Goal: Transaction & Acquisition: Purchase product/service

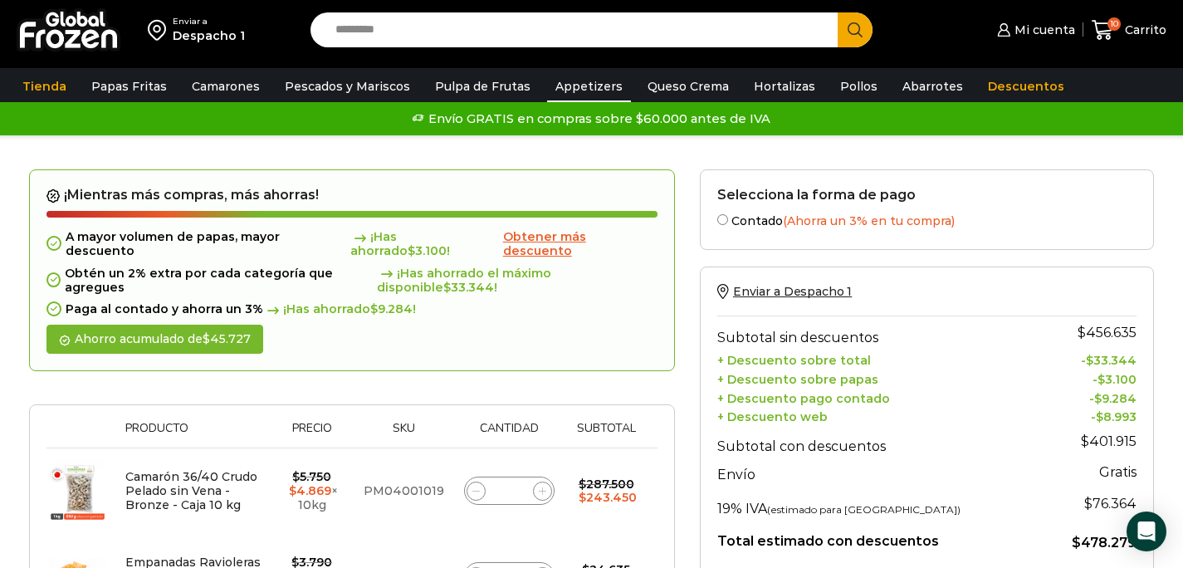
click at [594, 88] on link "Appetizers" at bounding box center [589, 87] width 84 height 32
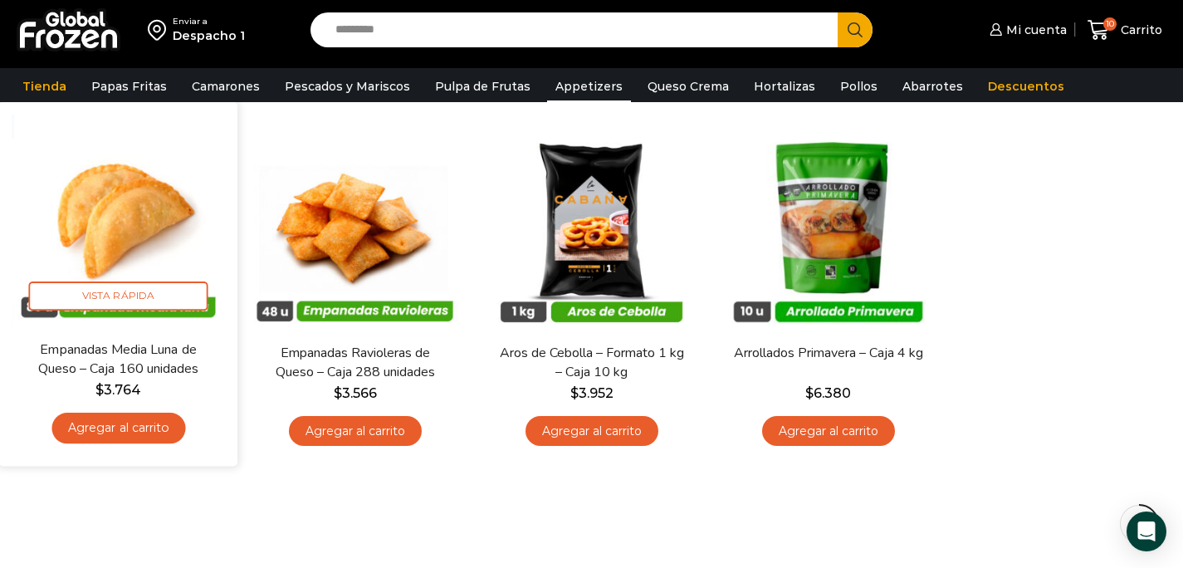
scroll to position [142, 0]
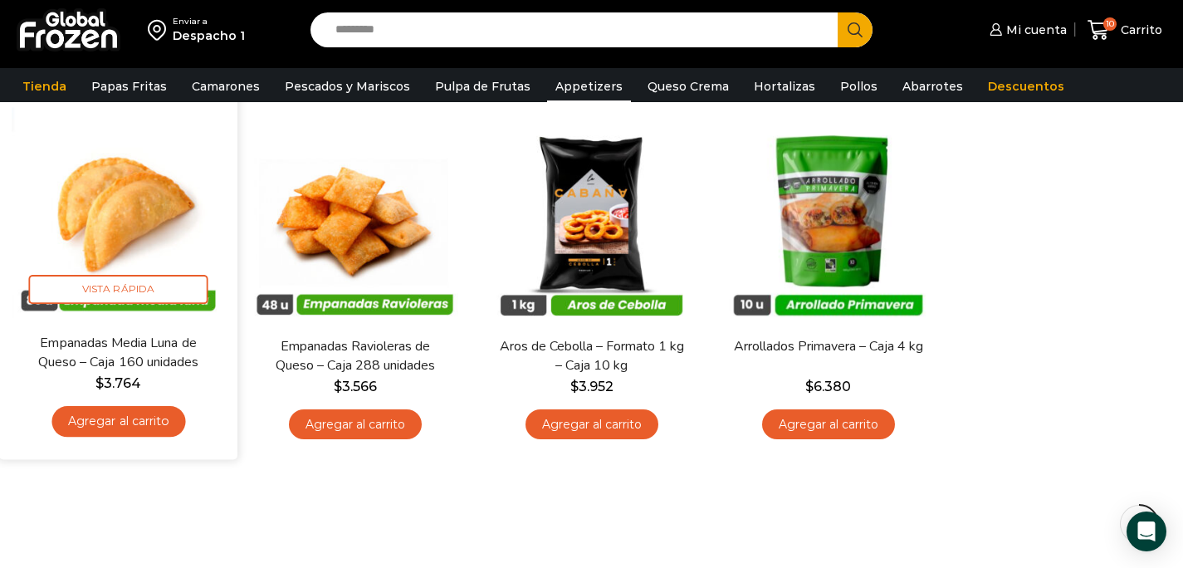
click at [151, 420] on link "Agregar al carrito" at bounding box center [118, 421] width 134 height 31
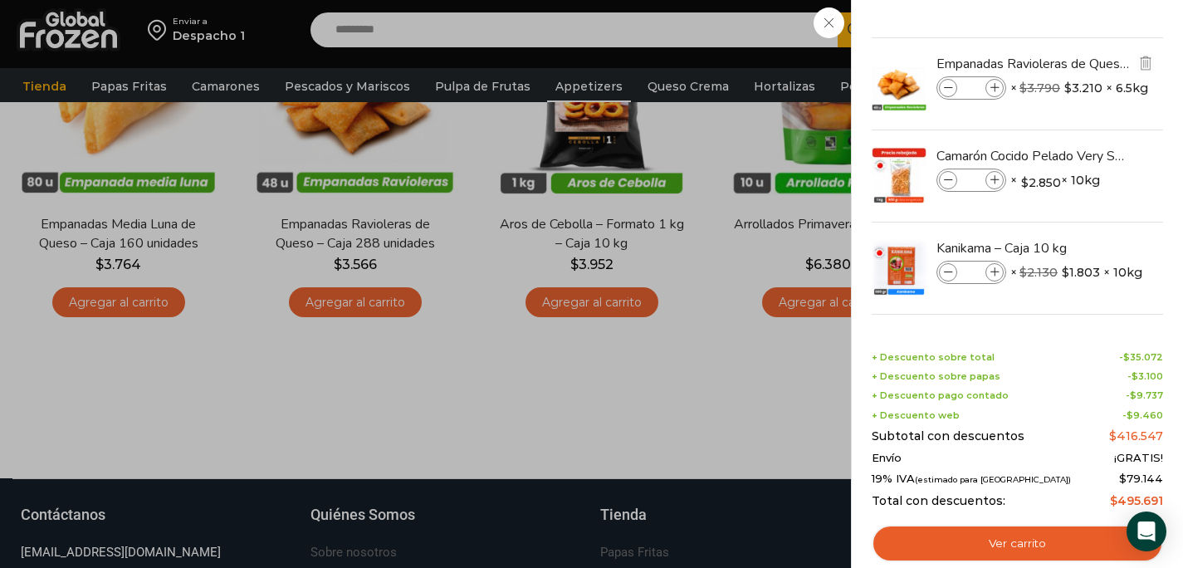
scroll to position [354, 0]
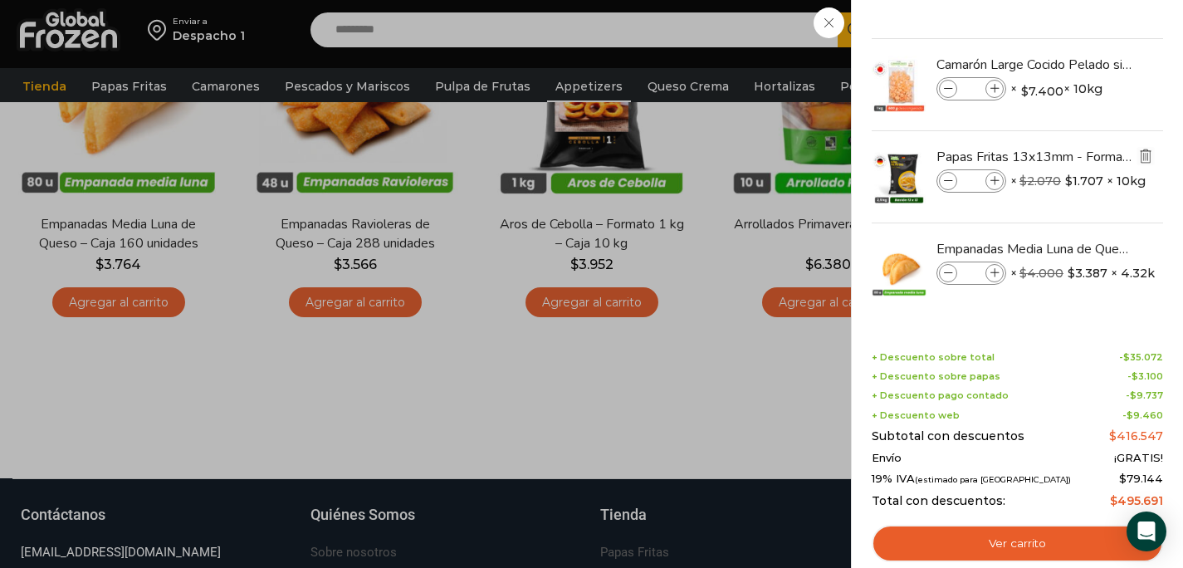
click at [1145, 153] on img "Eliminar Papas Fritas 13x13mm - Formato 2,5 kg - Caja 10 kg del carrito" at bounding box center [1145, 156] width 15 height 15
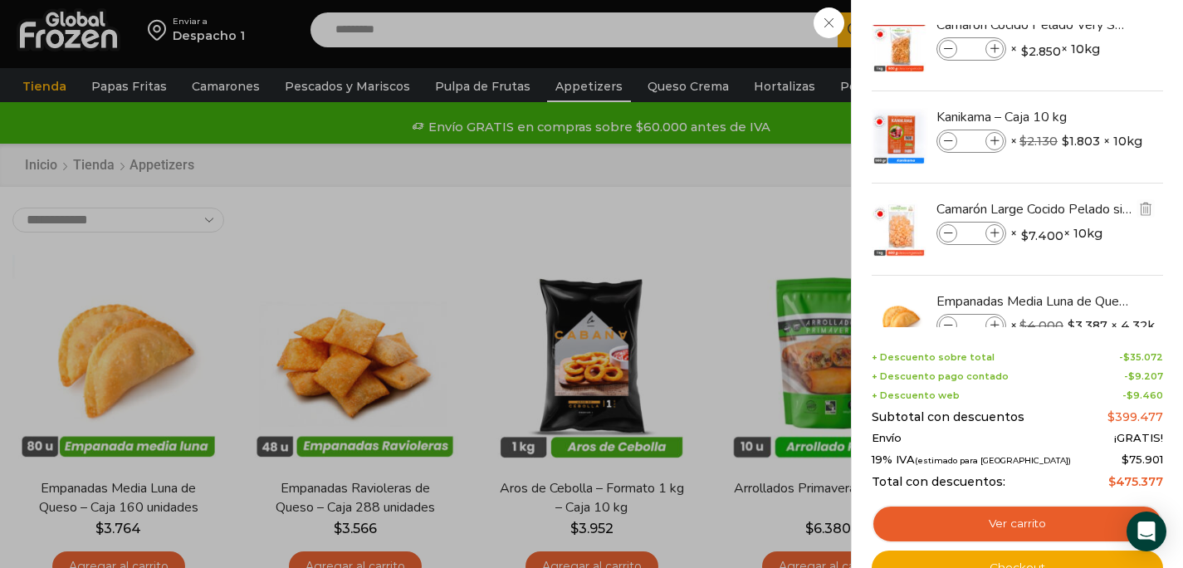
scroll to position [262, 0]
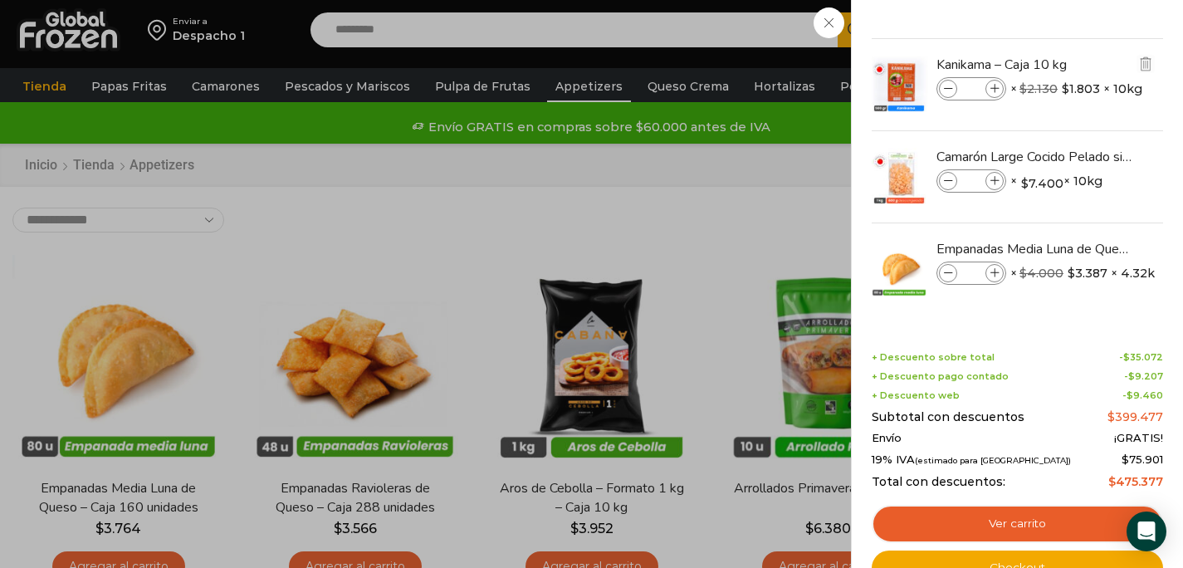
click at [992, 90] on icon at bounding box center [994, 89] width 9 height 9
type input "*"
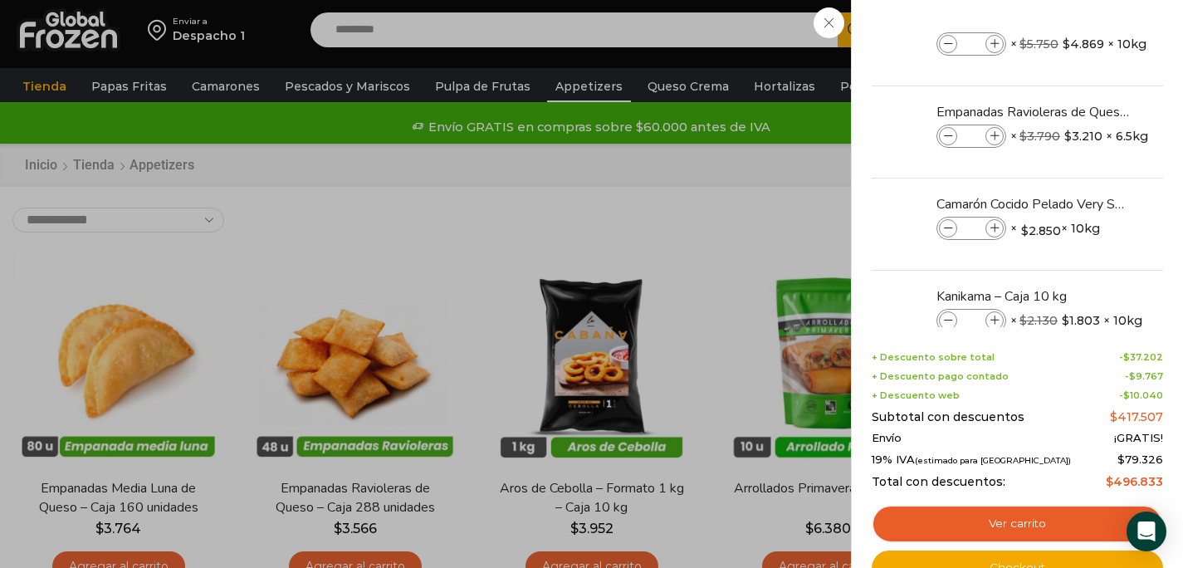
scroll to position [0, 0]
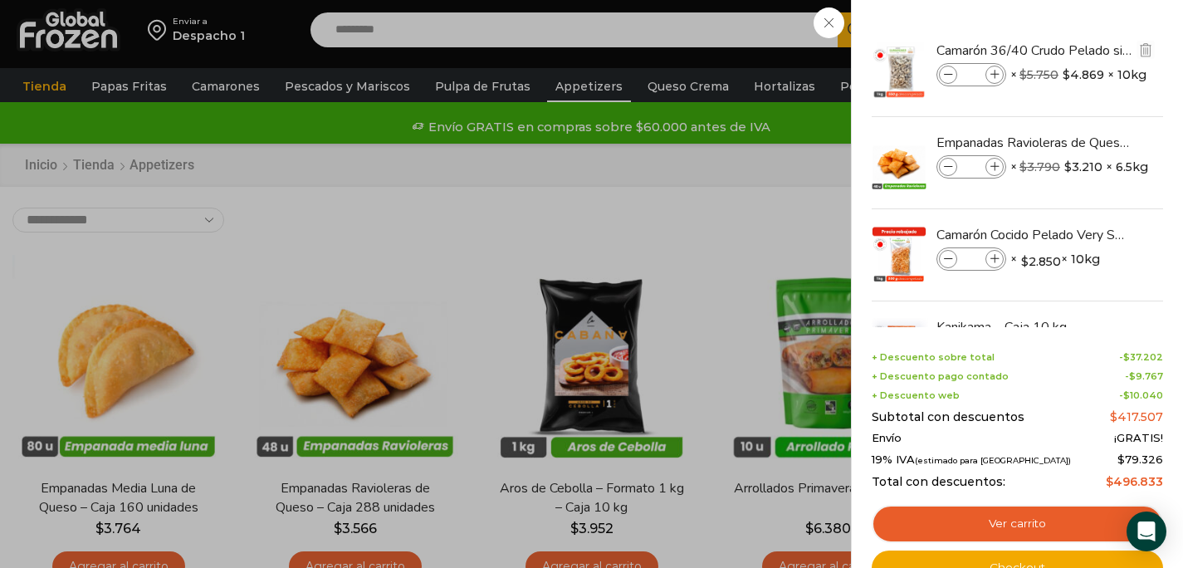
click at [994, 72] on icon at bounding box center [994, 75] width 9 height 9
type input "*"
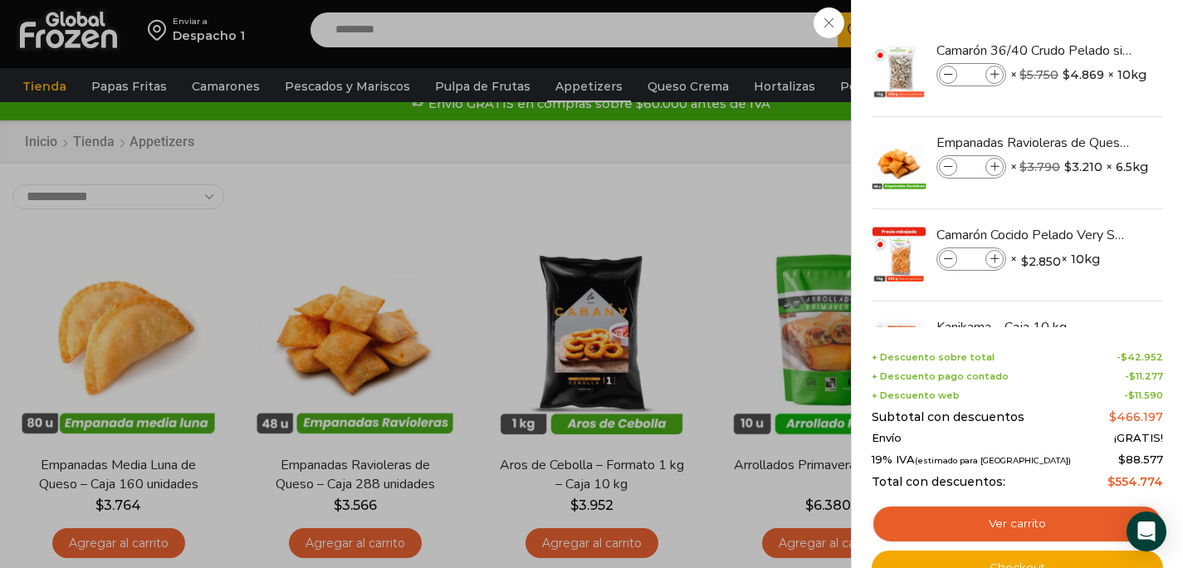
scroll to position [32, 0]
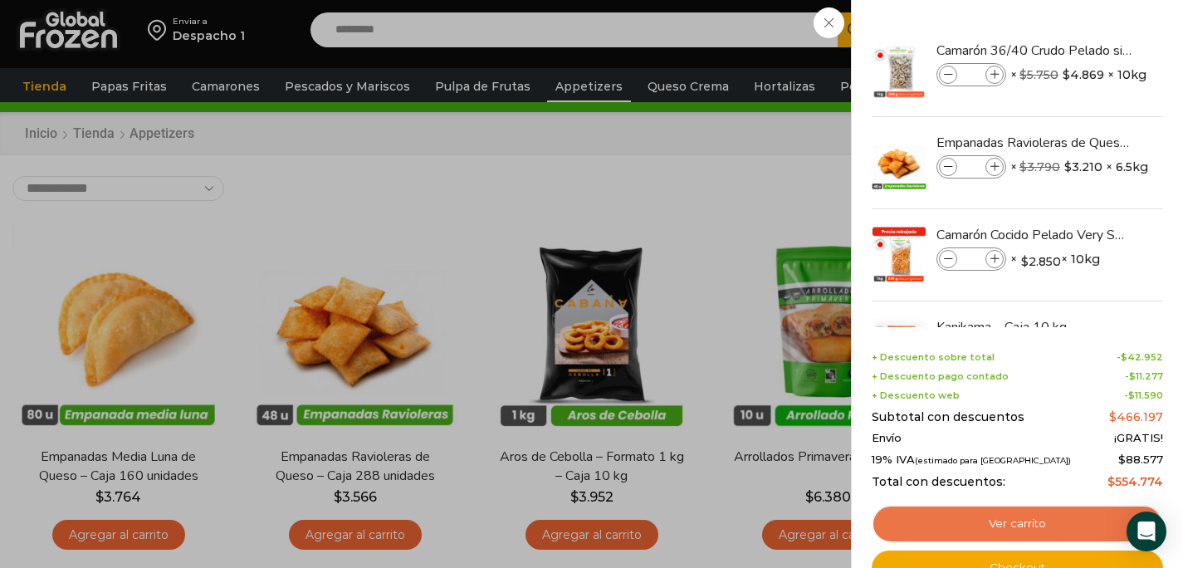
click at [913, 520] on link "Ver carrito" at bounding box center [1017, 524] width 291 height 38
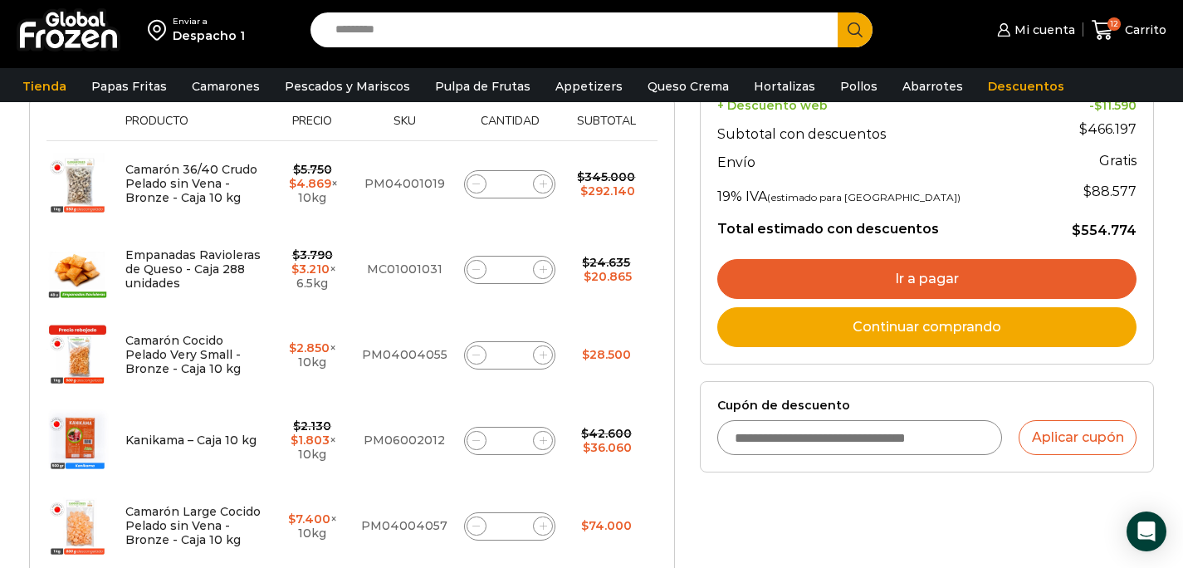
scroll to position [290, 0]
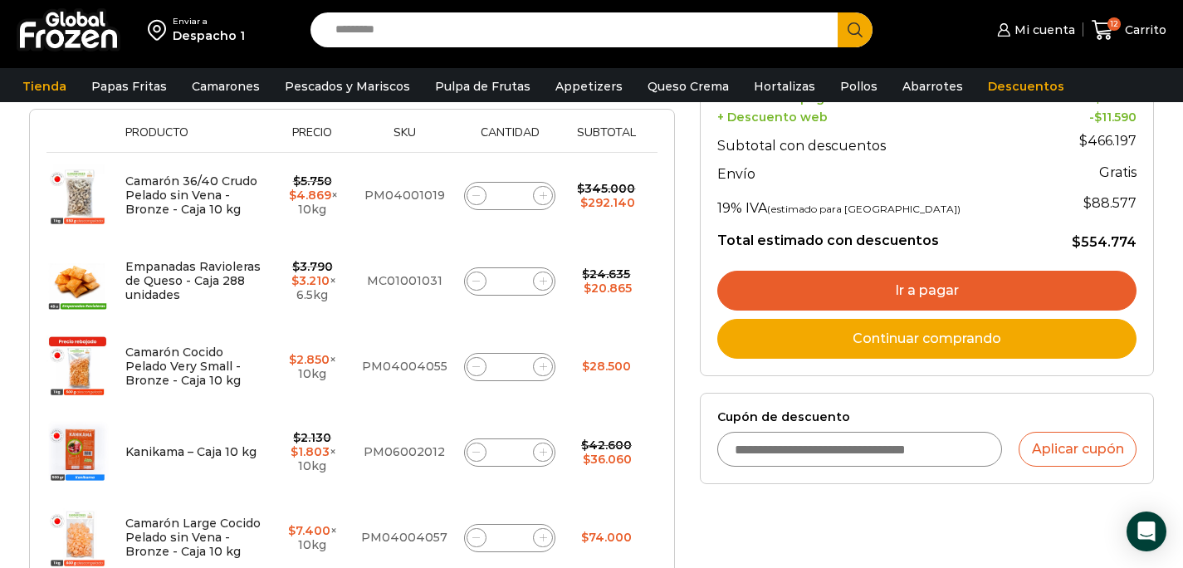
click at [822, 288] on link "Ir a pagar" at bounding box center [926, 291] width 419 height 40
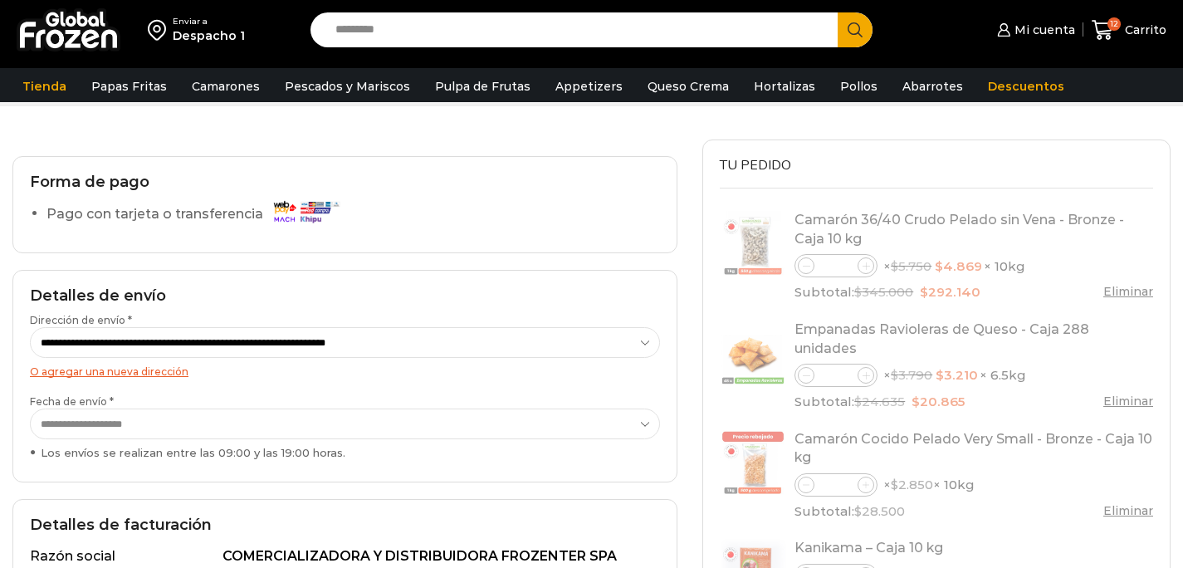
click at [607, 425] on select "**********" at bounding box center [345, 423] width 630 height 31
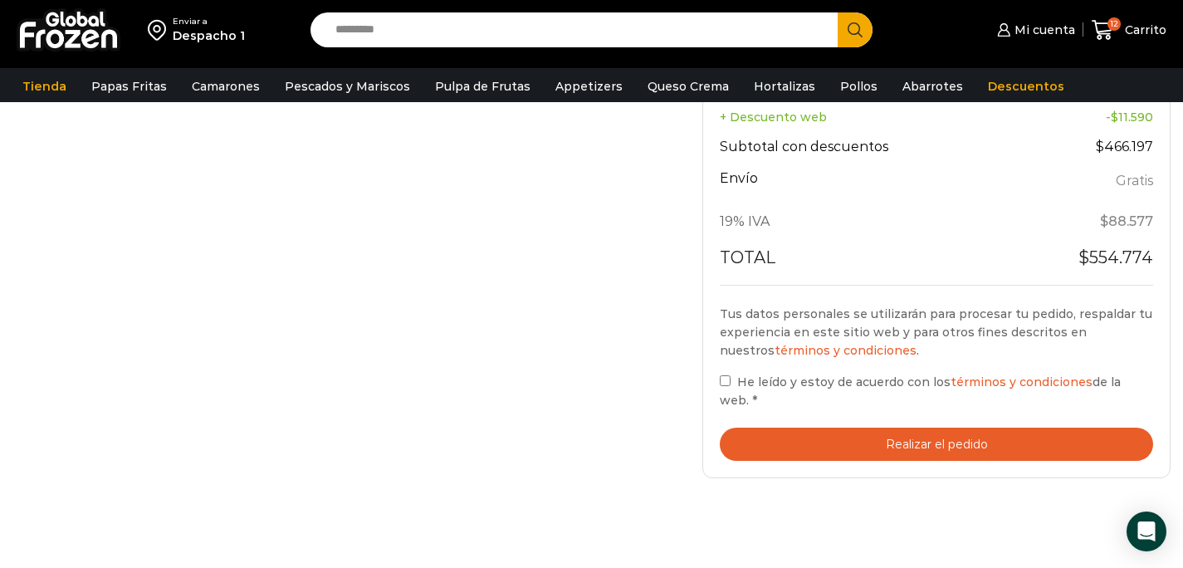
scroll to position [907, 0]
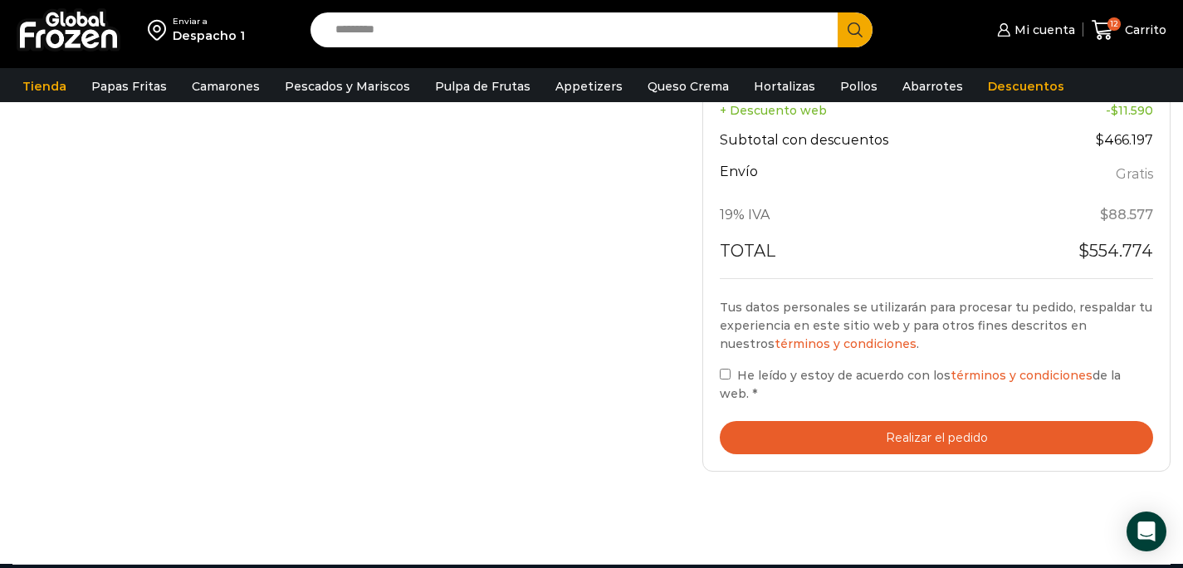
click at [890, 421] on button "Realizar el pedido" at bounding box center [936, 438] width 433 height 34
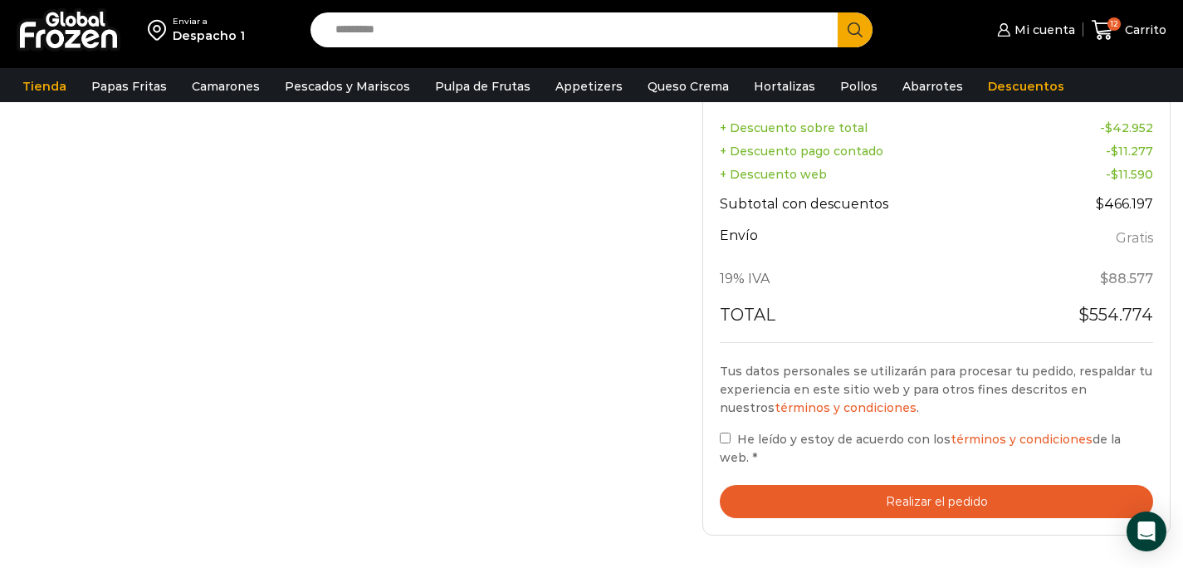
scroll to position [885, 0]
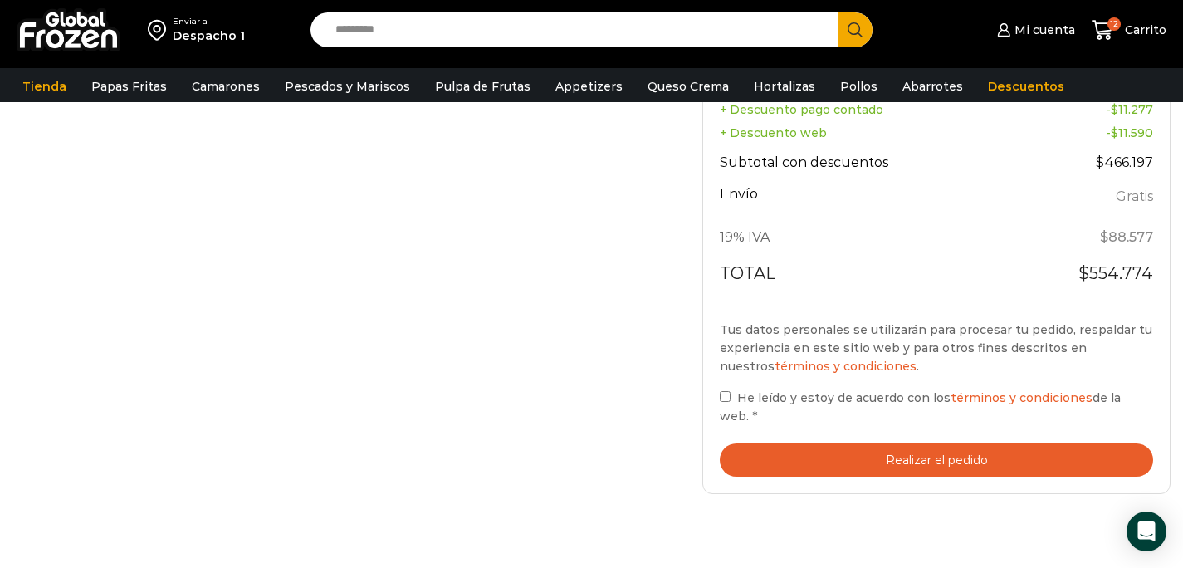
click at [854, 451] on button "Realizar el pedido" at bounding box center [936, 460] width 433 height 34
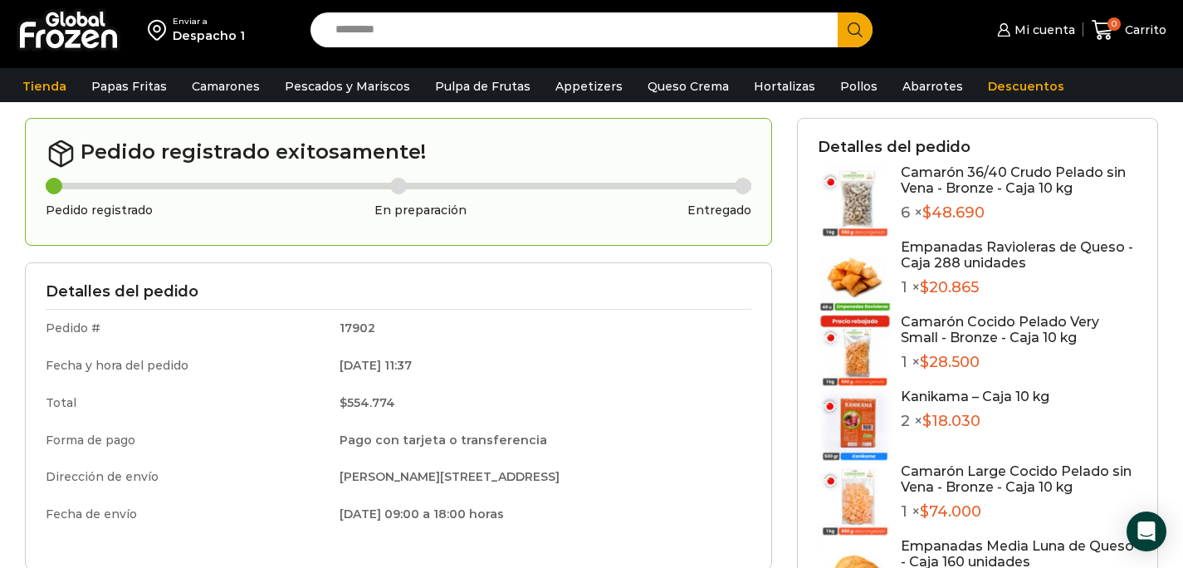
scroll to position [72, 0]
